Goal: Use online tool/utility: Utilize a website feature to perform a specific function

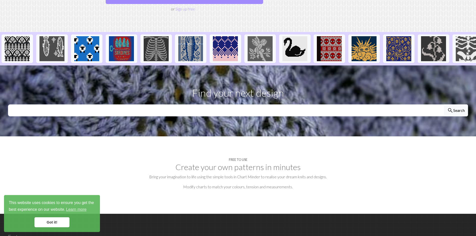
scroll to position [225, 0]
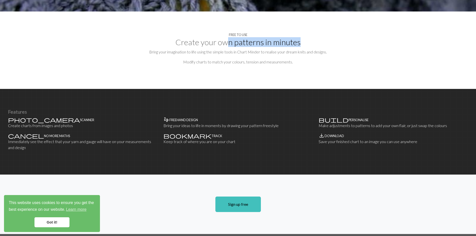
drag, startPoint x: 229, startPoint y: 36, endPoint x: 305, endPoint y: 36, distance: 75.8
click at [305, 38] on h2 "Create your own patterns in minutes" at bounding box center [238, 43] width 460 height 10
click at [261, 59] on p "Modify charts to match your colours, tension and measurements." at bounding box center [238, 62] width 460 height 6
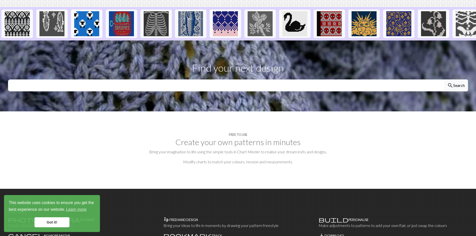
scroll to position [0, 0]
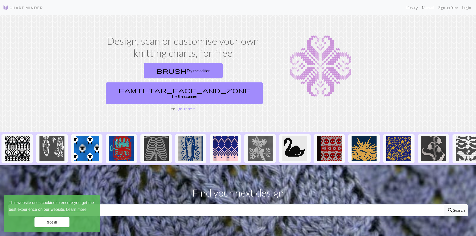
click at [412, 7] on link "Library" at bounding box center [412, 8] width 16 height 10
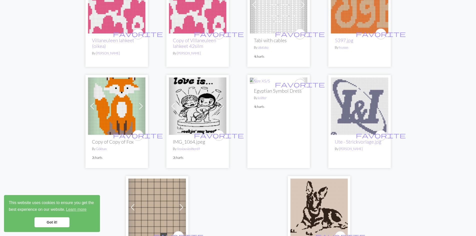
scroll to position [1175, 0]
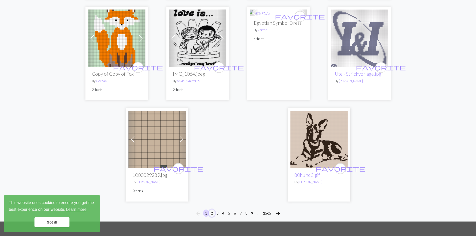
click at [213, 210] on button "2" at bounding box center [212, 213] width 6 height 7
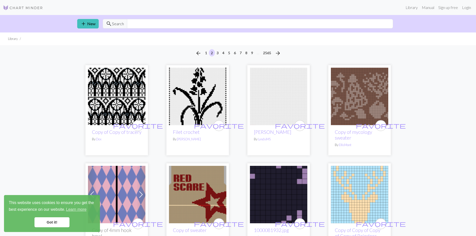
click at [59, 220] on link "Got it!" at bounding box center [52, 223] width 35 height 10
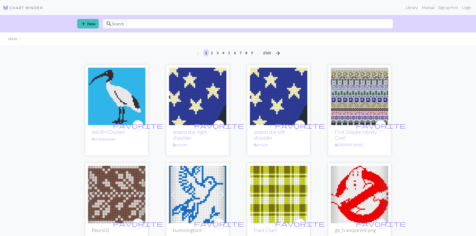
click at [23, 8] on img at bounding box center [23, 8] width 40 height 6
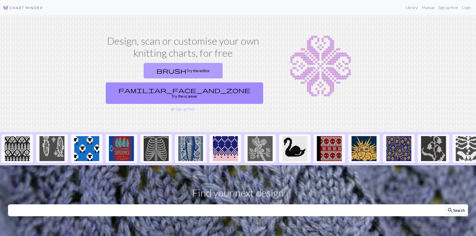
click at [144, 69] on link "brush Try the editor" at bounding box center [183, 71] width 79 height 16
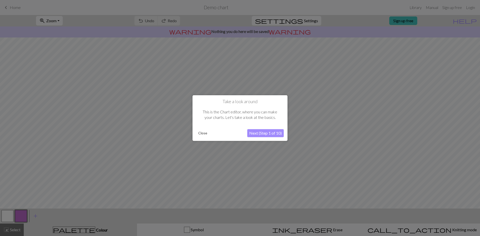
click at [258, 134] on button "Next (Step 1 of 10)" at bounding box center [265, 133] width 37 height 8
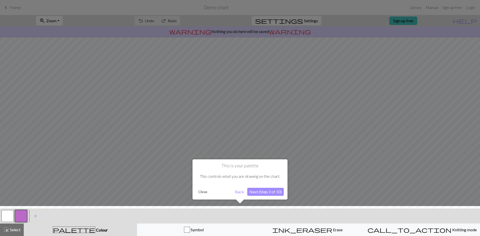
click at [261, 192] on button "Next (Step 2 of 10)" at bounding box center [265, 192] width 37 height 8
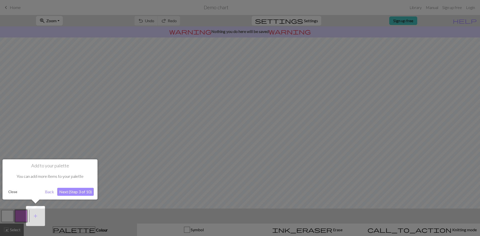
click at [78, 191] on button "Next (Step 3 of 10)" at bounding box center [75, 192] width 37 height 8
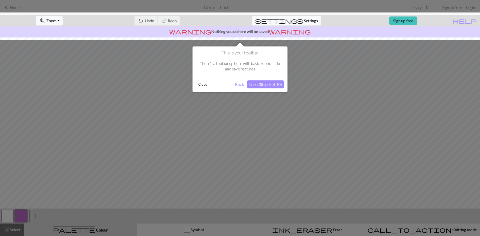
click at [263, 86] on button "Next (Step 5 of 10)" at bounding box center [265, 85] width 37 height 8
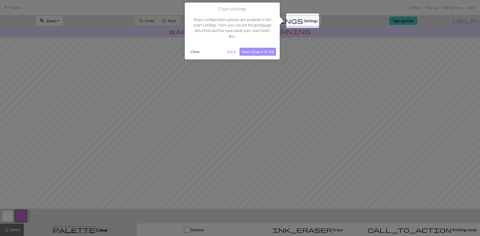
click at [255, 53] on button "Next (Step 6 of 10)" at bounding box center [258, 52] width 37 height 8
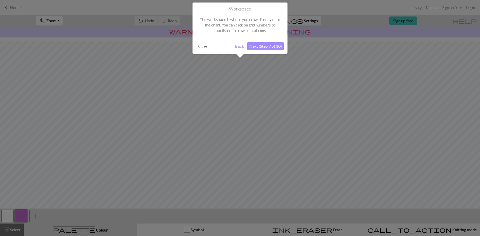
scroll to position [15, 0]
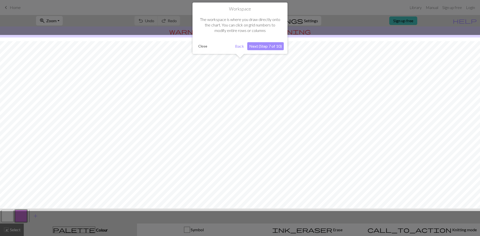
click at [260, 47] on button "Next (Step 7 of 10)" at bounding box center [265, 46] width 37 height 8
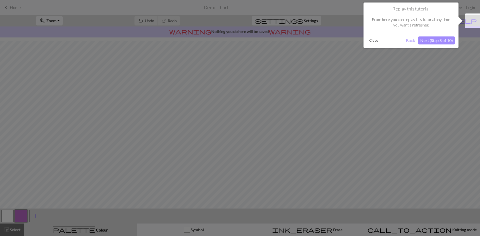
click at [429, 41] on button "Next (Step 8 of 10)" at bounding box center [436, 41] width 37 height 8
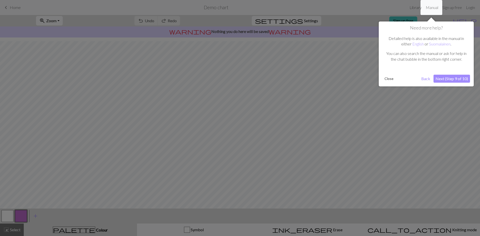
click at [449, 81] on button "Next (Step 9 of 10)" at bounding box center [452, 79] width 37 height 8
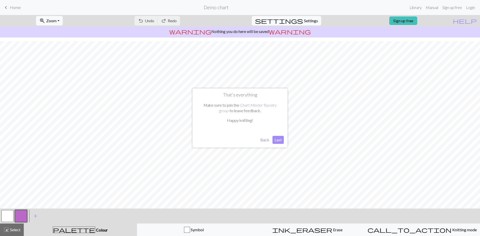
click at [279, 141] on button "Last" at bounding box center [278, 140] width 11 height 8
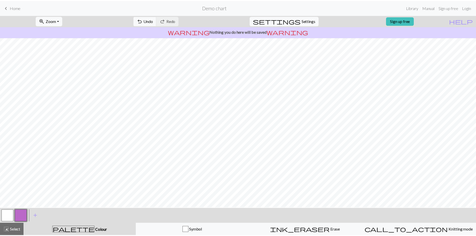
scroll to position [0, 0]
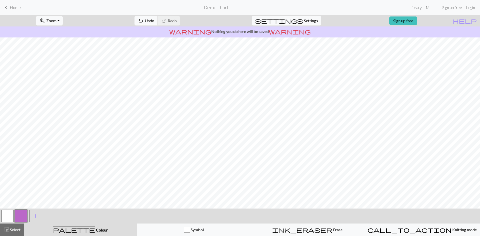
click at [17, 9] on span "Home" at bounding box center [15, 7] width 11 height 5
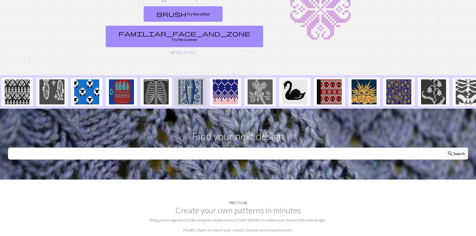
scroll to position [100, 0]
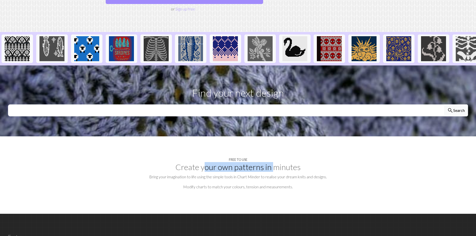
drag, startPoint x: 223, startPoint y: 158, endPoint x: 273, endPoint y: 158, distance: 50.5
click at [273, 163] on h2 "Create your own patterns in minutes" at bounding box center [238, 168] width 460 height 10
click at [263, 174] on p "Bring your imagination to life using the simple tools in Chart Minder to realis…" at bounding box center [238, 177] width 460 height 6
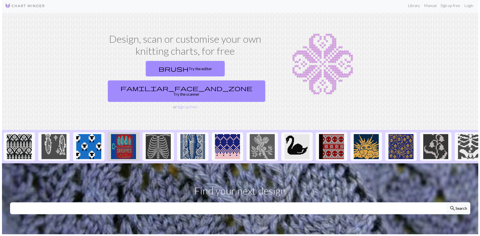
scroll to position [0, 0]
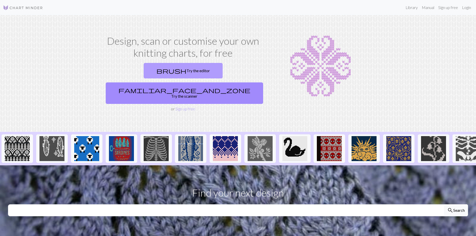
click at [144, 71] on link "brush Try the editor" at bounding box center [183, 71] width 79 height 16
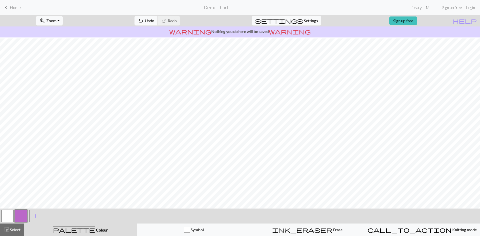
scroll to position [15, 0]
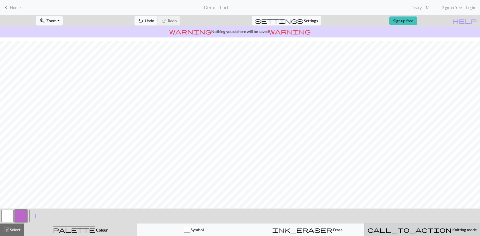
click at [452, 231] on span "Knitting mode" at bounding box center [464, 230] width 25 height 5
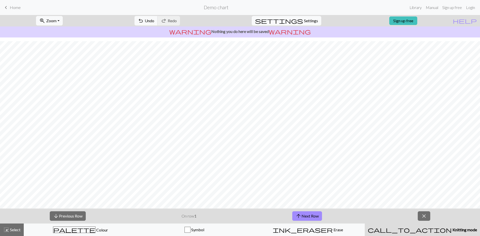
click at [452, 229] on span "Knitting mode" at bounding box center [464, 230] width 25 height 5
click at [410, 230] on span "call_to_action" at bounding box center [410, 230] width 84 height 7
click at [428, 215] on button "close" at bounding box center [424, 217] width 13 height 10
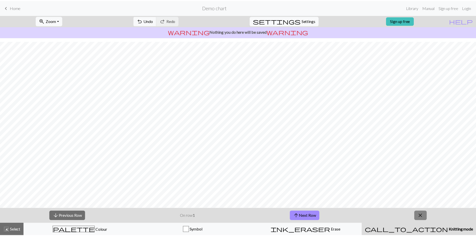
scroll to position [0, 0]
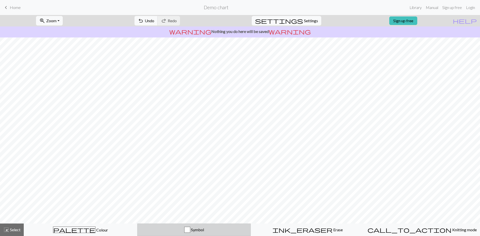
click at [188, 229] on div "button" at bounding box center [187, 230] width 6 height 6
